Goal: Information Seeking & Learning: Learn about a topic

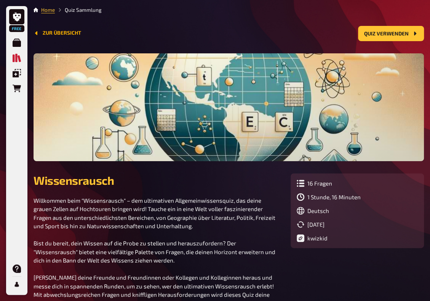
click at [41, 33] on button "Zur Übersicht" at bounding box center [58, 33] width 48 height 6
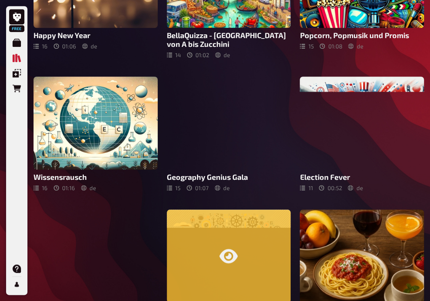
scroll to position [305, 0]
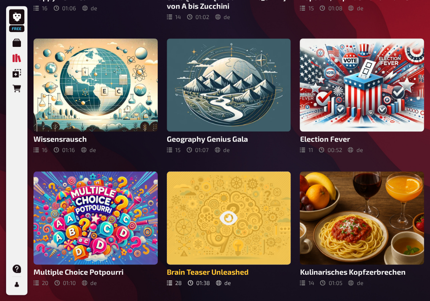
click at [236, 228] on div at bounding box center [229, 218] width 124 height 93
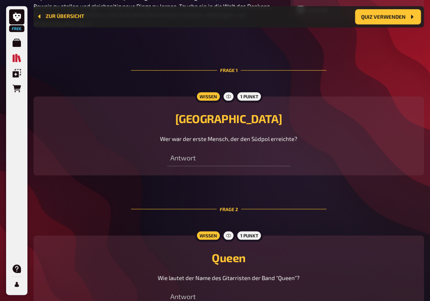
scroll to position [312, 0]
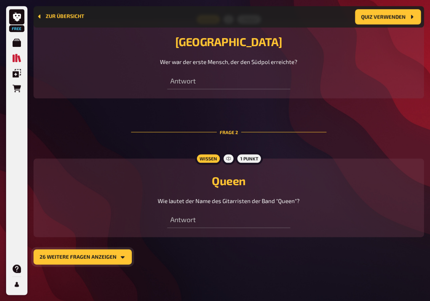
click at [63, 256] on button "26 weitere Fragen anzeigen" at bounding box center [83, 256] width 98 height 15
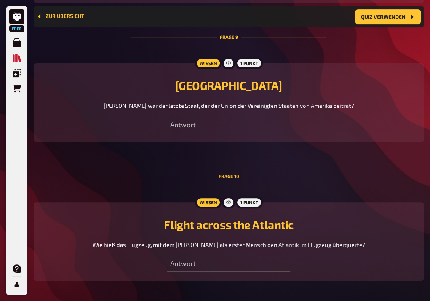
scroll to position [1532, 0]
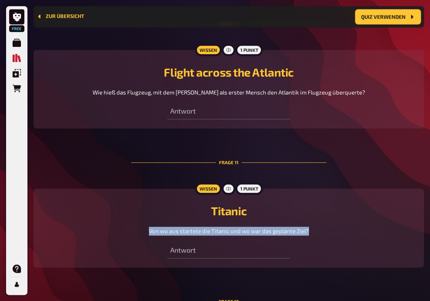
drag, startPoint x: 319, startPoint y: 231, endPoint x: 149, endPoint y: 235, distance: 169.7
click at [149, 235] on div "Von wo aus startete die Titanic und wo war das geplante Ziel?" at bounding box center [229, 231] width 372 height 9
copy span "Von wo aus startete die Titanic und wo war das geplante Ziel?"
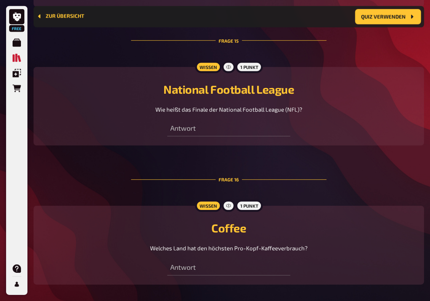
scroll to position [2256, 0]
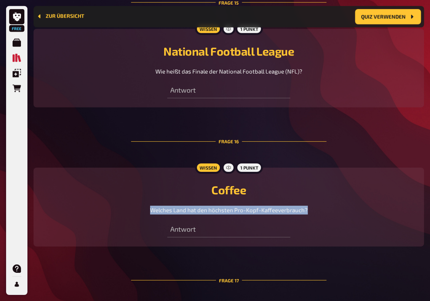
drag, startPoint x: 313, startPoint y: 207, endPoint x: 150, endPoint y: 205, distance: 162.4
click at [150, 206] on div "Welches Land hat den höchsten Pro-Kopf-Kaffeeverbrauch?" at bounding box center [229, 210] width 372 height 9
copy span "Welches Land hat den höchsten Pro-Kopf-Kaffeeverbrauch?"
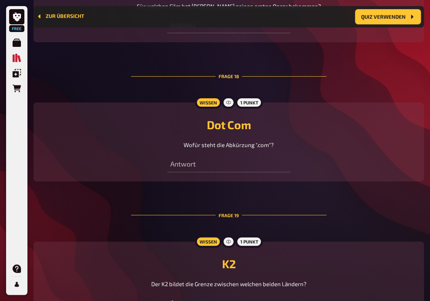
scroll to position [2638, 0]
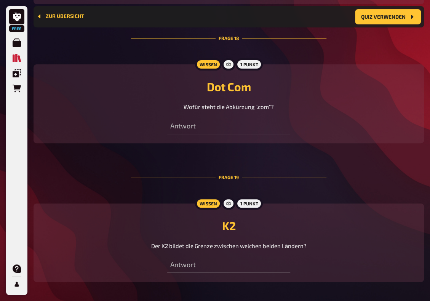
drag, startPoint x: 314, startPoint y: 243, endPoint x: 146, endPoint y: 244, distance: 167.7
click at [146, 244] on div "Der K2 bildet die Grenze zwischen welchen beiden Ländern?" at bounding box center [229, 246] width 372 height 9
copy span "Der K2 bildet die Grenze zwischen welchen beiden Ländern?"
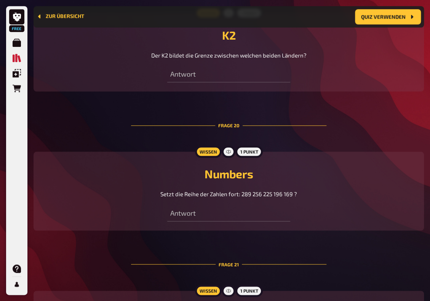
scroll to position [2866, 0]
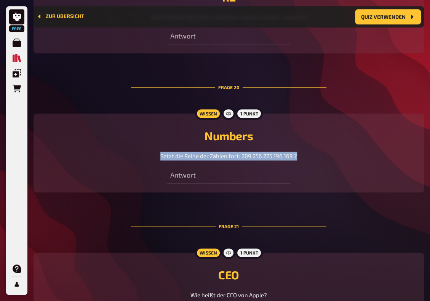
drag, startPoint x: 300, startPoint y: 152, endPoint x: 161, endPoint y: 157, distance: 138.8
click at [161, 157] on div "Setzt die Reihe der Zahlen fort: 289 256 225 196 169 ?" at bounding box center [229, 156] width 372 height 9
copy span "Setzt die Reihe der Zahlen fort: 289 256 225 196 169 ?"
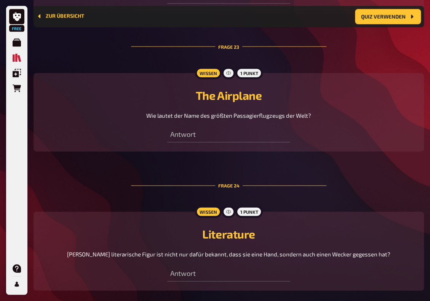
scroll to position [3362, 0]
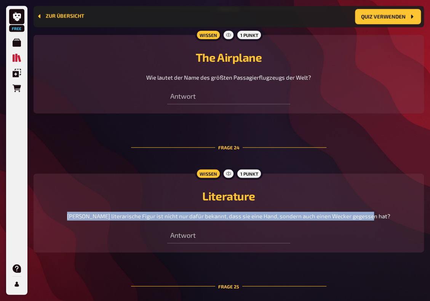
drag, startPoint x: 382, startPoint y: 212, endPoint x: 79, endPoint y: 216, distance: 303.1
click at [79, 216] on div "Welche literarische Figur ist nicht nur dafür bekannt, dass sie eine Hand, sond…" at bounding box center [229, 216] width 372 height 9
copy span "Welche literarische Figur ist nicht nur dafür bekannt, dass sie eine Hand, sond…"
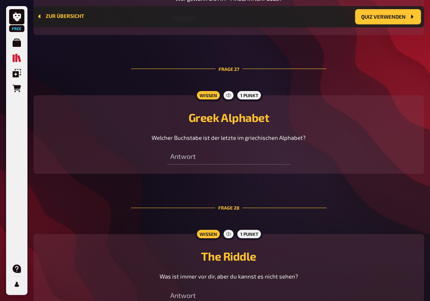
scroll to position [3896, 0]
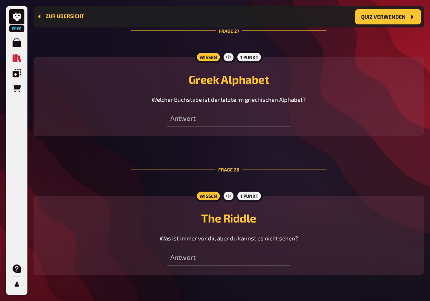
drag, startPoint x: 301, startPoint y: 234, endPoint x: 161, endPoint y: 237, distance: 140.3
click at [161, 237] on div "Was ist immer vor dir, aber du kannst es nicht sehen?" at bounding box center [229, 238] width 372 height 9
copy span "Was ist immer vor dir, aber du kannst es nicht sehen?"
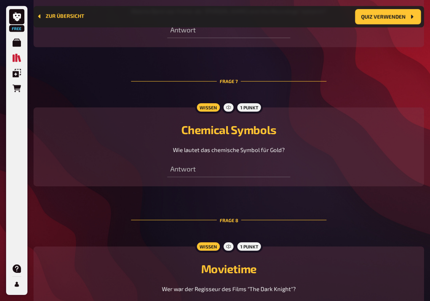
scroll to position [1096, 0]
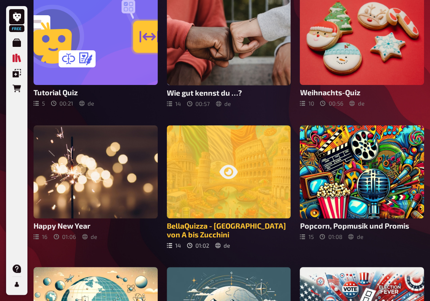
scroll to position [152, 0]
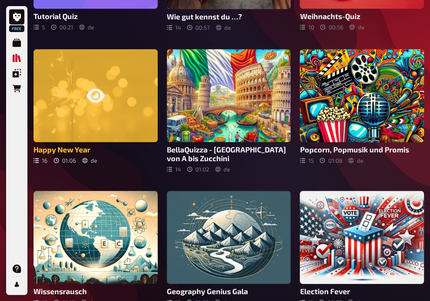
click at [96, 112] on div at bounding box center [96, 95] width 124 height 93
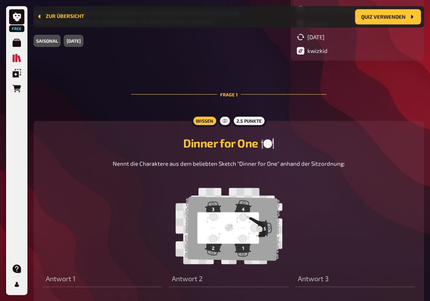
scroll to position [197, 0]
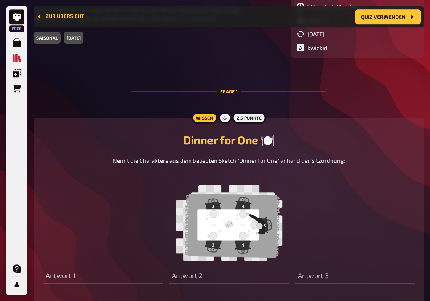
drag, startPoint x: 345, startPoint y: 162, endPoint x: 113, endPoint y: 164, distance: 232.2
click at [113, 164] on div "Nennt die Charaktere aus dem beliebten Sketch "Dinner for One" anhand der Sitzo…" at bounding box center [229, 208] width 372 height 105
copy span "Nennt die Charaktere aus dem beliebten Sketch "Dinner for One" anhand der Sitzo…"
click at [329, 225] on figure at bounding box center [229, 223] width 233 height 76
drag, startPoint x: 344, startPoint y: 163, endPoint x: 114, endPoint y: 161, distance: 229.9
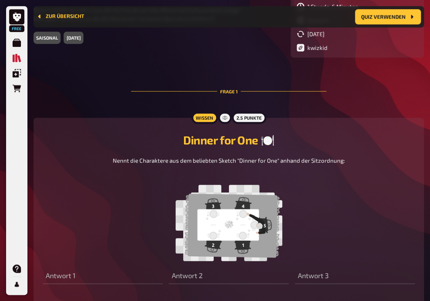
click at [114, 161] on div "Nennt die Charaktere aus dem beliebten Sketch "Dinner for One" anhand der Sitzo…" at bounding box center [229, 208] width 372 height 105
copy span "Nennt die Charaktere aus dem beliebten Sketch "Dinner for One" anhand der Sitzo…"
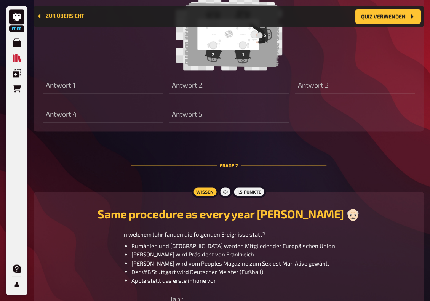
scroll to position [469, 0]
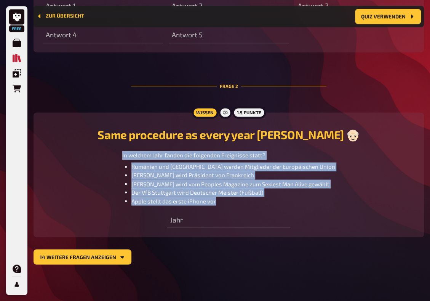
drag, startPoint x: 227, startPoint y: 201, endPoint x: 128, endPoint y: 156, distance: 108.3
click at [128, 156] on div "In welchem Jahr fanden die folgenden Ereignisse statt? Rumänien und Bulgarien w…" at bounding box center [229, 178] width 372 height 55
copy div "In welchem Jahr fanden die folgenden Ereignisse statt? Rumänien und Bulgarien w…"
click at [257, 194] on span "Der VfB Stuttgart wird Deutscher Meister (Fußball)" at bounding box center [198, 192] width 132 height 7
drag, startPoint x: 234, startPoint y: 202, endPoint x: 128, endPoint y: 155, distance: 115.2
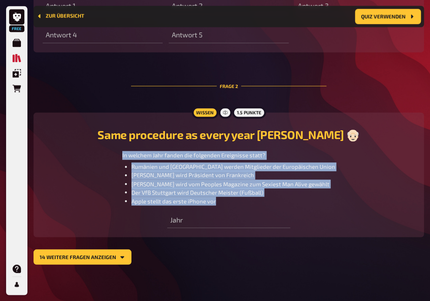
click at [128, 155] on div "In welchem Jahr fanden die folgenden Ereignisse statt? Rumänien und Bulgarien w…" at bounding box center [229, 178] width 372 height 55
copy div "In welchem Jahr fanden die folgenden Ereignisse statt? Rumänien und Bulgarien w…"
click at [53, 254] on button "14 weitere Fragen anzeigen" at bounding box center [83, 256] width 98 height 15
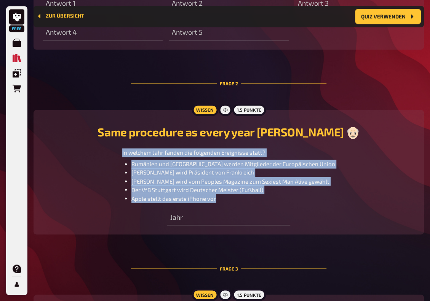
scroll to position [660, 0]
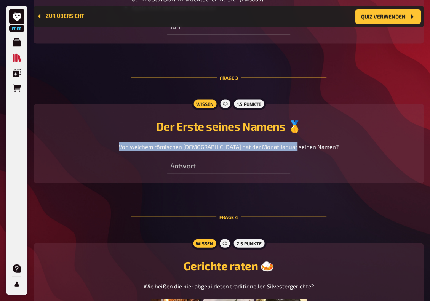
drag, startPoint x: 319, startPoint y: 149, endPoint x: 136, endPoint y: 152, distance: 182.2
click at [136, 151] on div "Von welchem römischen Gott hat der Monat Januar seinen Namen?" at bounding box center [229, 147] width 372 height 9
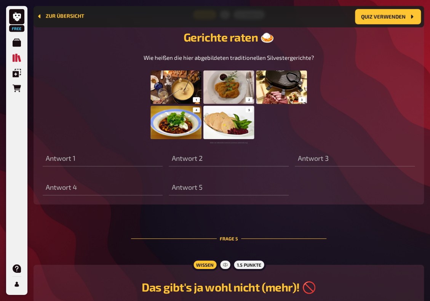
scroll to position [965, 0]
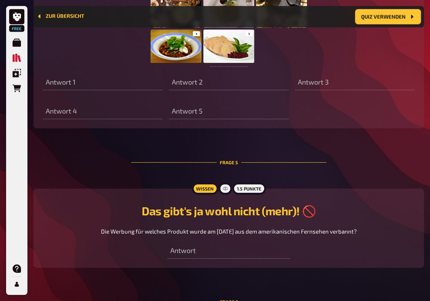
drag, startPoint x: 368, startPoint y: 237, endPoint x: 93, endPoint y: 239, distance: 275.2
click at [93, 236] on div "Die Werbung für welches Produkt wurde am 1. Januar 1971 aus dem amerikanischen …" at bounding box center [229, 231] width 372 height 9
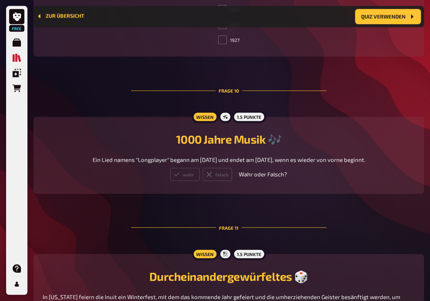
scroll to position [2108, 0]
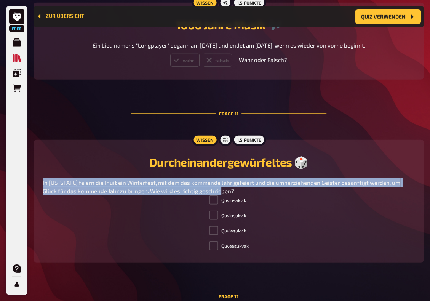
drag, startPoint x: 210, startPoint y: 206, endPoint x: 42, endPoint y: 196, distance: 168.0
click at [42, 196] on div "Wissen 1.5 Punkte Durcheinandergewürfeltes 🎲 In Alaska feiern die Inuit ein Win…" at bounding box center [229, 201] width 391 height 123
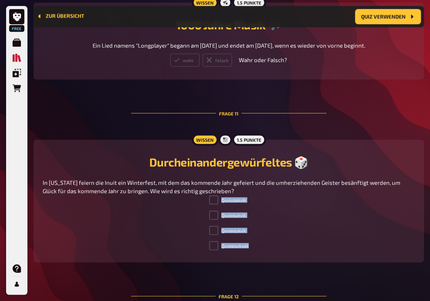
drag, startPoint x: 255, startPoint y: 261, endPoint x: 204, endPoint y: 212, distance: 70.6
click at [204, 212] on div "Quviusakvik Quviosukvik Quviasukvik Quveasukvak" at bounding box center [229, 225] width 372 height 58
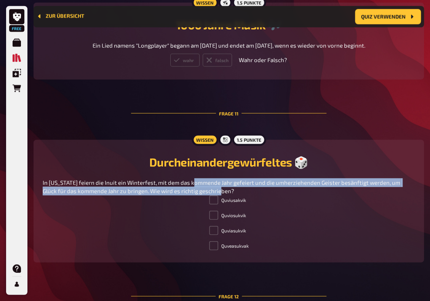
drag, startPoint x: 214, startPoint y: 203, endPoint x: 197, endPoint y: 200, distance: 17.0
click at [197, 196] on p "In Alaska feiern die Inuit ein Winterfest, mit dem das kommende Jahr gefeiert u…" at bounding box center [229, 186] width 372 height 17
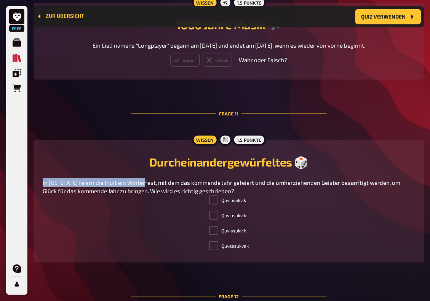
drag, startPoint x: 42, startPoint y: 197, endPoint x: 142, endPoint y: 198, distance: 100.3
click at [142, 198] on div "Wissen 1.5 Punkte Durcheinandergewürfeltes 🎲 In Alaska feiern die Inuit ein Win…" at bounding box center [229, 201] width 391 height 123
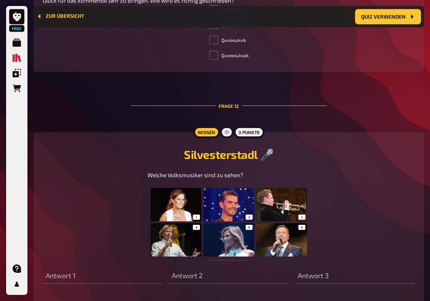
scroll to position [2337, 0]
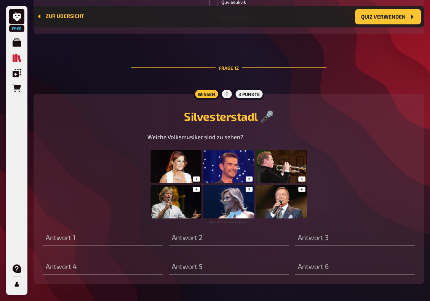
click at [247, 141] on p "Welche Volksmusiker sind zu sehen?" at bounding box center [229, 137] width 163 height 9
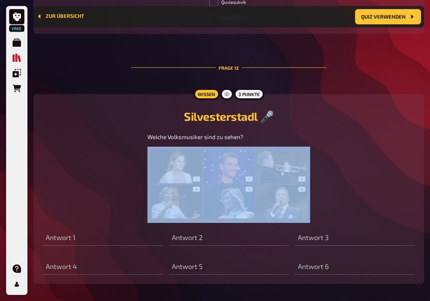
click at [247, 141] on p "Welche Volksmusiker sind zu sehen?" at bounding box center [229, 137] width 163 height 9
click at [243, 141] on p "Welche Volksmusiker sind zu sehen?" at bounding box center [229, 137] width 163 height 9
drag, startPoint x: 243, startPoint y: 152, endPoint x: 146, endPoint y: 152, distance: 96.8
click at [146, 152] on div "Welche Volksmusiker sind zu sehen?" at bounding box center [229, 178] width 372 height 90
click at [262, 141] on p "Welche Volksmusiker sind zu sehen?" at bounding box center [229, 137] width 163 height 9
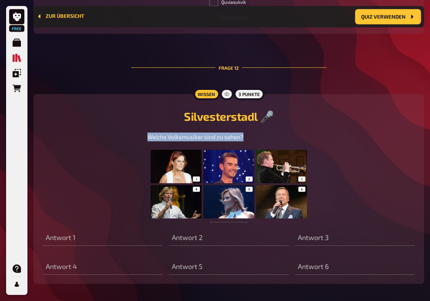
drag, startPoint x: 241, startPoint y: 151, endPoint x: 148, endPoint y: 152, distance: 92.6
click at [148, 140] on span "Welche Volksmusiker sind zu sehen?" at bounding box center [196, 136] width 96 height 7
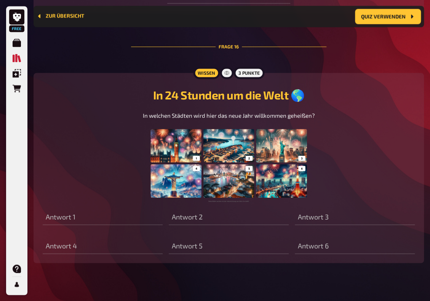
scroll to position [3094, 0]
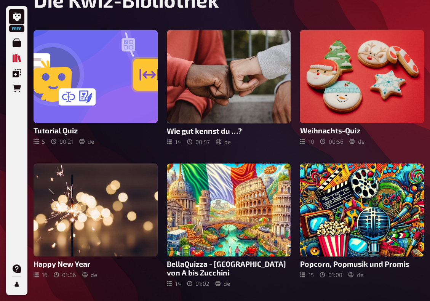
scroll to position [114, 0]
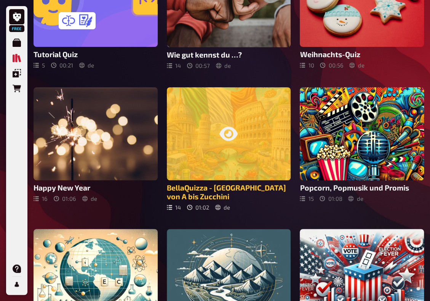
click at [227, 157] on div at bounding box center [229, 133] width 124 height 93
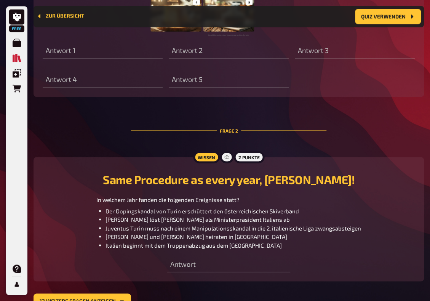
scroll to position [524, 0]
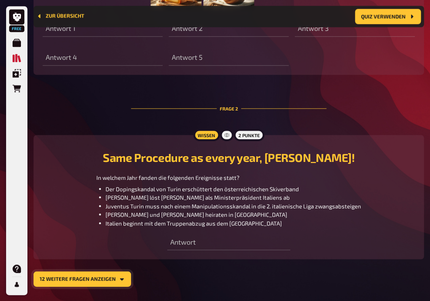
click at [106, 271] on button "12 weitere Fragen anzeigen" at bounding box center [83, 278] width 98 height 15
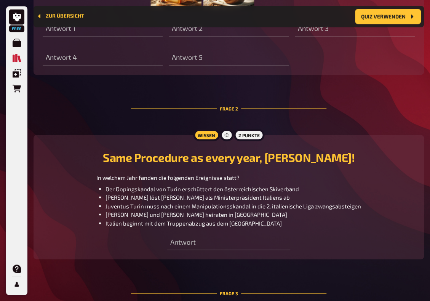
click at [242, 219] on li "Italien beginnt mit dem Truppenabzug aus dem Irak" at bounding box center [234, 223] width 256 height 9
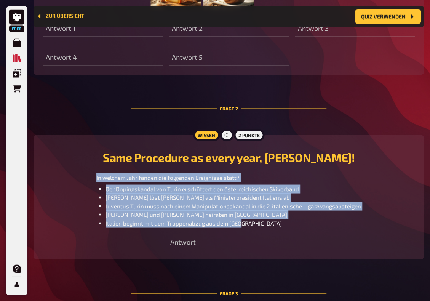
drag, startPoint x: 242, startPoint y: 201, endPoint x: 95, endPoint y: 157, distance: 153.3
click at [95, 173] on div "In welchem Jahr fanden die folgenden Ereignisse statt? Der Dopingskandal von Tu…" at bounding box center [229, 200] width 372 height 55
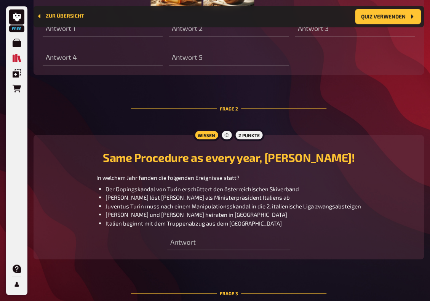
drag, startPoint x: 274, startPoint y: 206, endPoint x: 252, endPoint y: 205, distance: 21.8
click at [274, 227] on div "Antwort" at bounding box center [228, 238] width 123 height 23
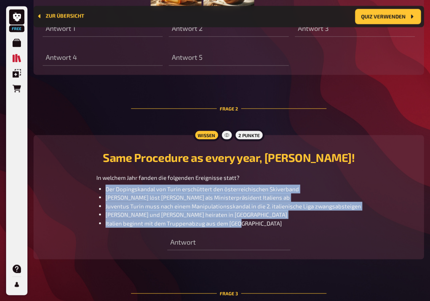
drag, startPoint x: 243, startPoint y: 201, endPoint x: 100, endPoint y: 167, distance: 146.9
click at [100, 185] on ul "Der Dopingskandal von Turin erschüttert den österreichischen Skiverband Romano …" at bounding box center [228, 206] width 265 height 43
click at [210, 211] on span "Tom Cruise und Katie Holmes heiraten in Rom" at bounding box center [197, 214] width 182 height 7
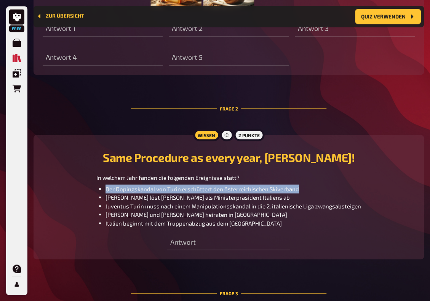
drag, startPoint x: 299, startPoint y: 166, endPoint x: 108, endPoint y: 168, distance: 190.6
click at [108, 185] on li "Der Dopingskandal von Turin erschüttert den österreichischen Skiverband" at bounding box center [234, 189] width 256 height 9
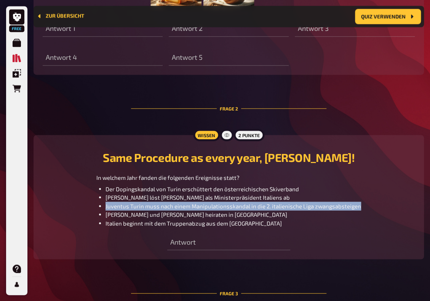
drag, startPoint x: 366, startPoint y: 185, endPoint x: 107, endPoint y: 184, distance: 258.1
click at [107, 184] on div "In welchem Jahr fanden die folgenden Ereignisse statt? Der Dopingskandal von Tu…" at bounding box center [229, 200] width 372 height 55
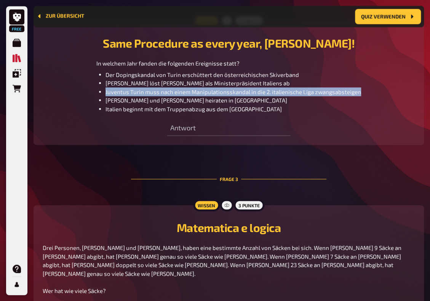
scroll to position [714, 0]
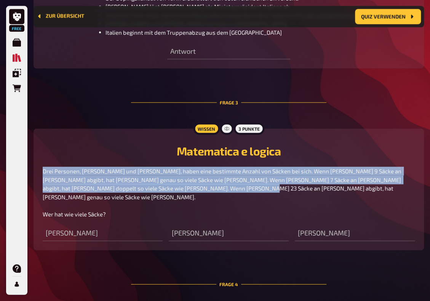
drag, startPoint x: 173, startPoint y: 165, endPoint x: 40, endPoint y: 149, distance: 133.7
click at [40, 149] on div "Wissen 3 Punkte Matematica e logica Drei Personen, Carlo, Luca und Federico, ha…" at bounding box center [229, 190] width 391 height 122
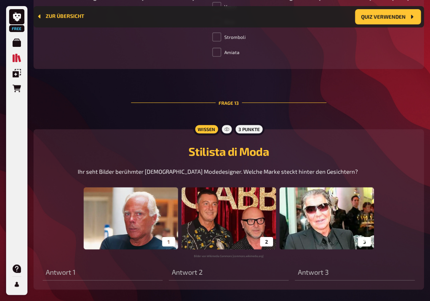
scroll to position [2768, 0]
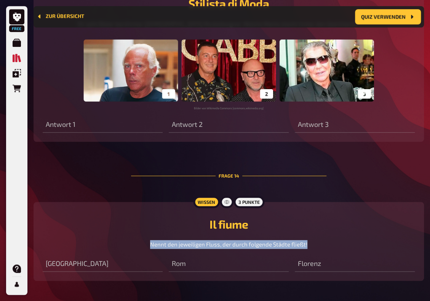
drag, startPoint x: 313, startPoint y: 216, endPoint x: 148, endPoint y: 219, distance: 165.1
click at [148, 240] on div "Nennt den jeweiligen Fluss, der durch folgende Städte fließt!" at bounding box center [229, 244] width 372 height 9
